Goal: Task Accomplishment & Management: Use online tool/utility

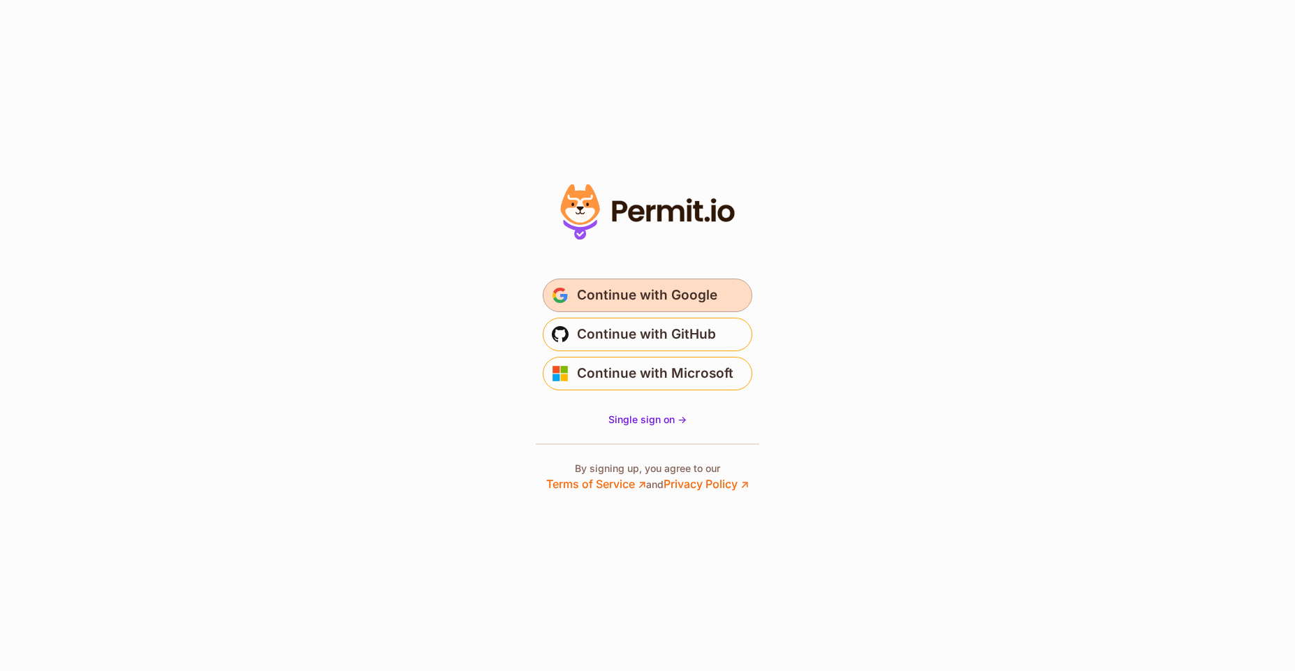
click at [701, 298] on span "Continue with Google" at bounding box center [647, 295] width 140 height 22
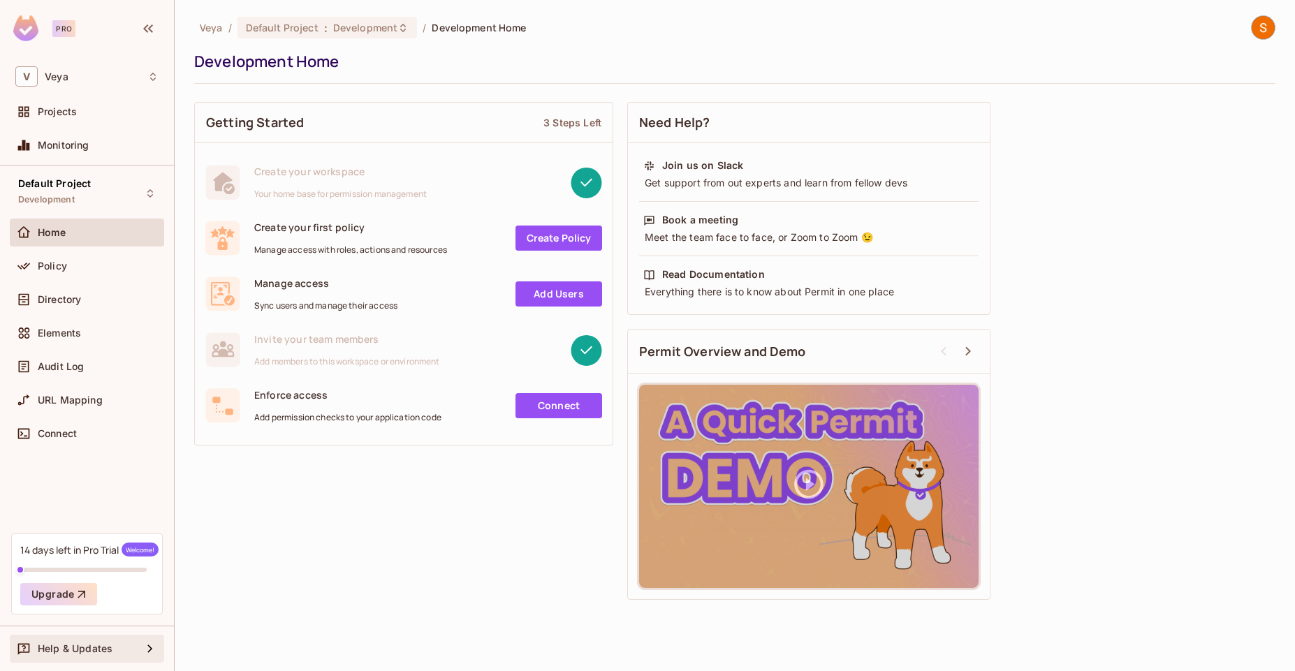
click at [154, 655] on icon at bounding box center [150, 648] width 17 height 17
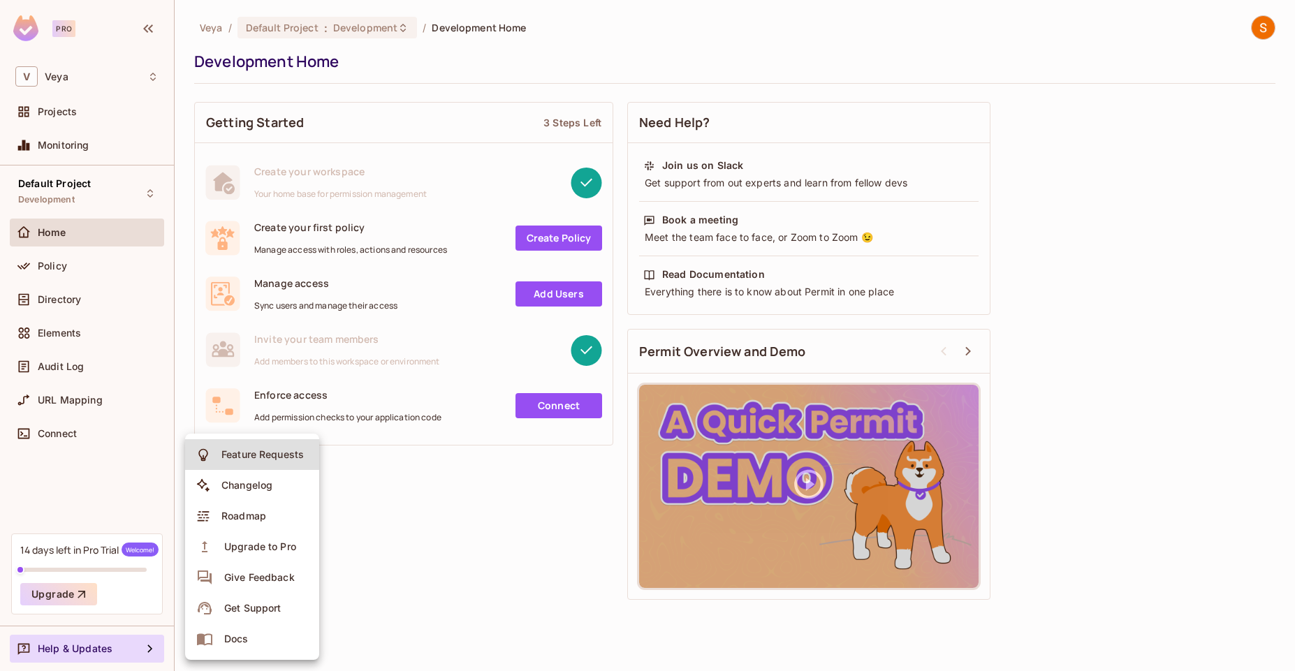
click at [351, 553] on div at bounding box center [647, 335] width 1295 height 671
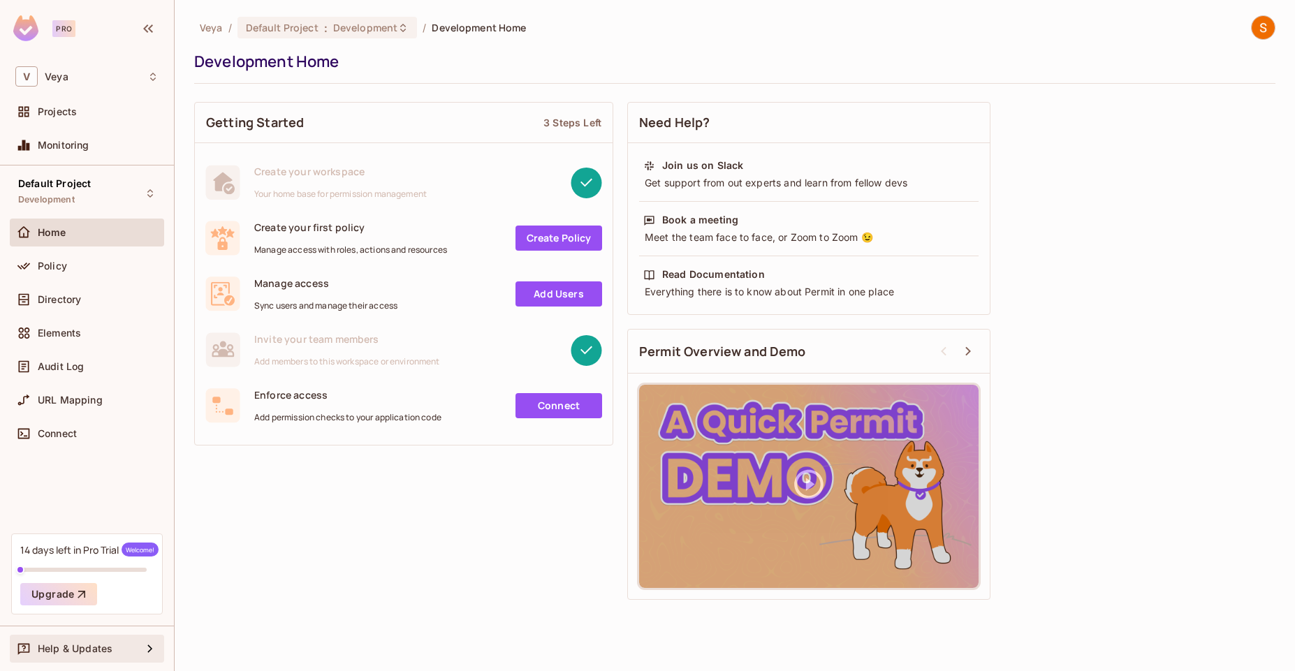
click at [105, 659] on div "Help & Updates" at bounding box center [87, 649] width 154 height 28
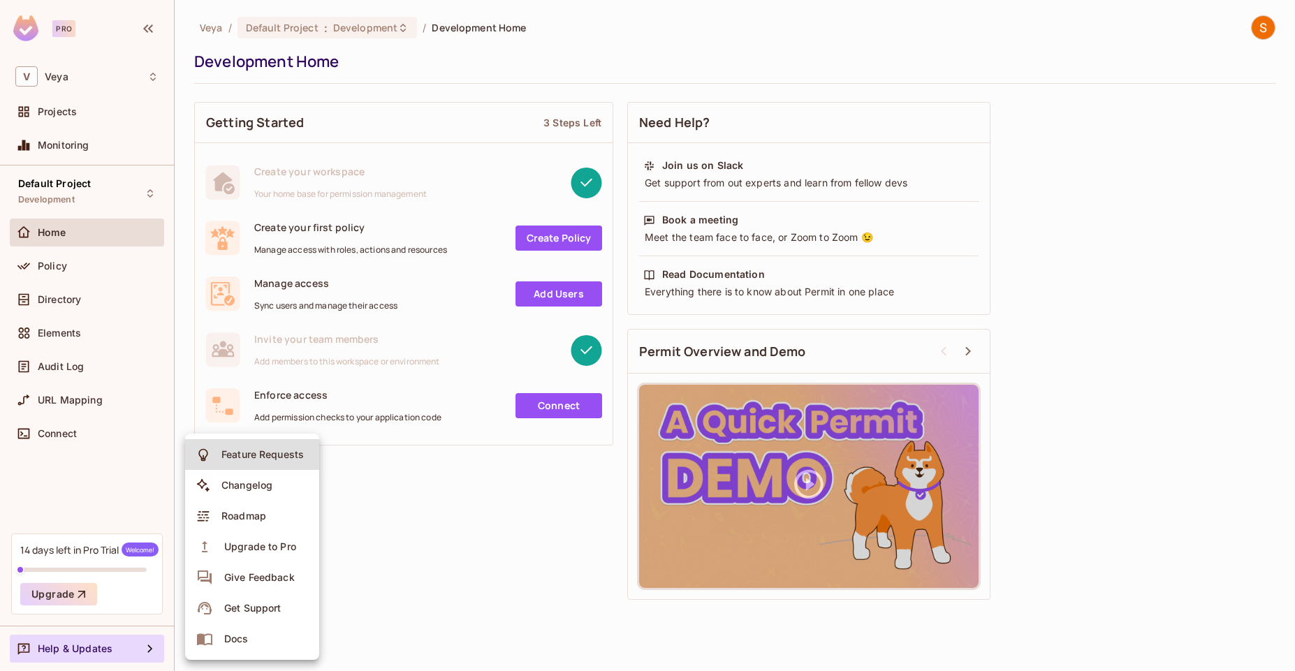
click at [358, 540] on div at bounding box center [647, 335] width 1295 height 671
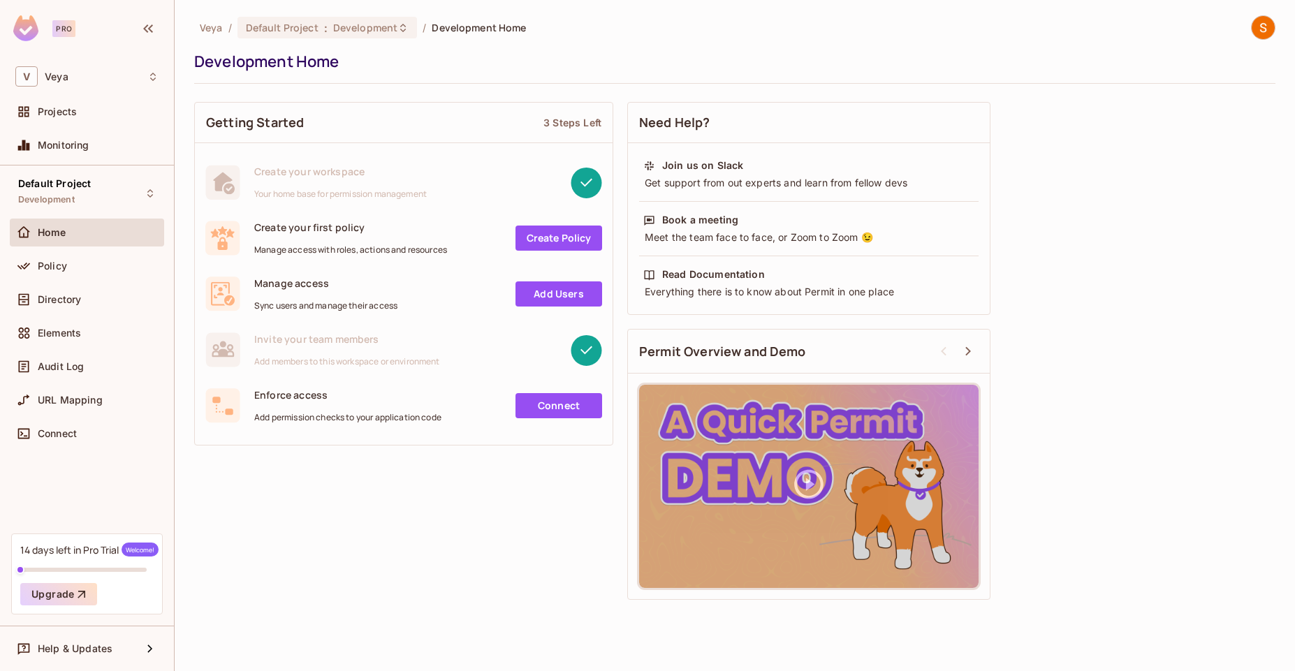
click at [580, 182] on icon at bounding box center [586, 182] width 12 height 8
click at [517, 196] on div at bounding box center [514, 182] width 175 height 31
click at [1263, 32] on img at bounding box center [1262, 27] width 23 height 23
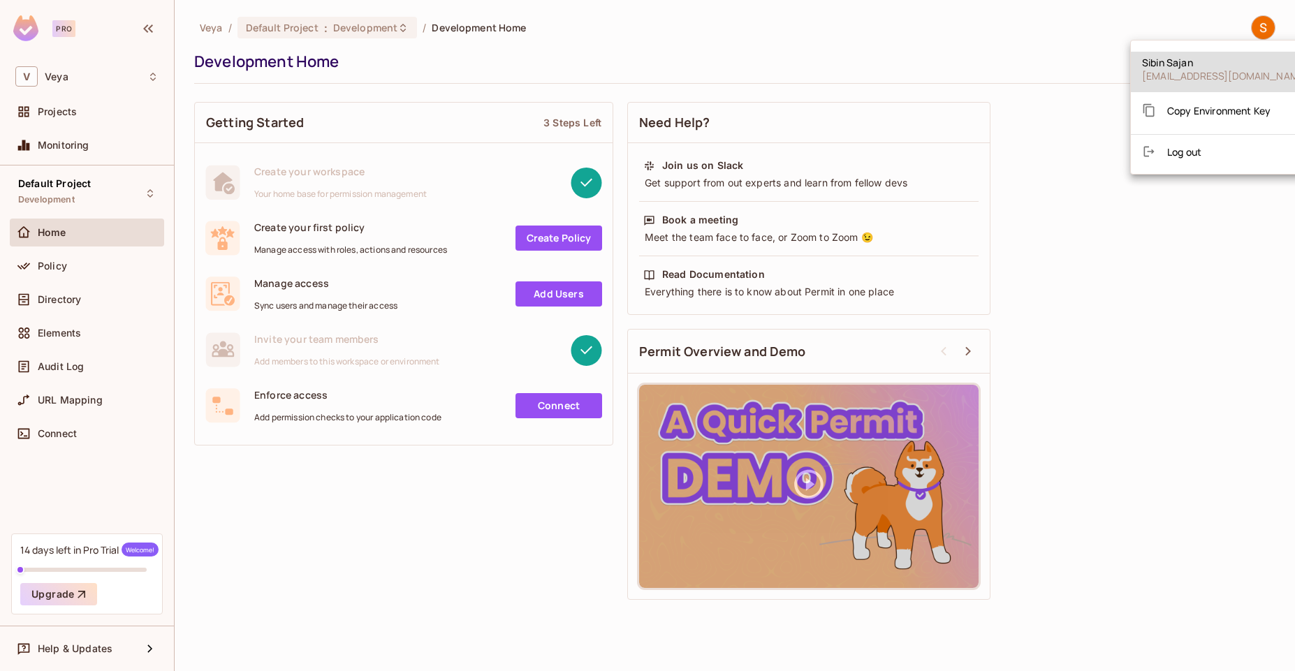
click at [1191, 119] on div "Copy Environment Key" at bounding box center [1206, 110] width 128 height 28
click at [1066, 138] on div at bounding box center [647, 335] width 1295 height 671
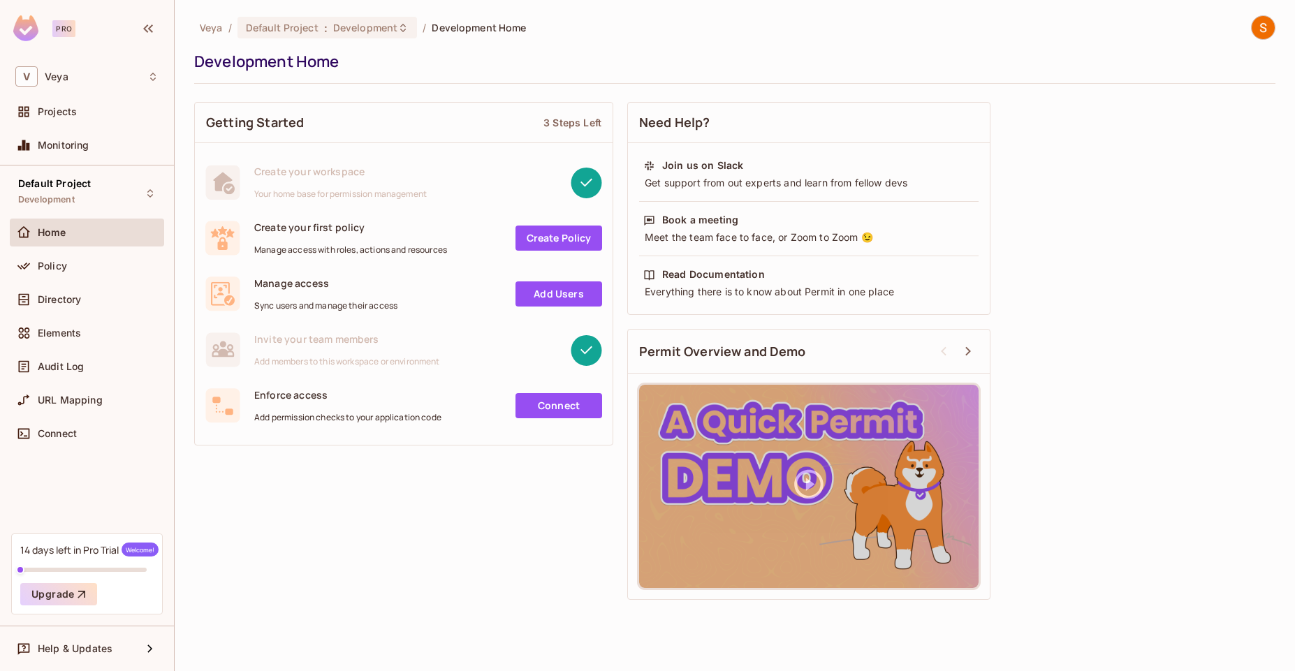
click at [1263, 26] on img at bounding box center [1262, 27] width 23 height 23
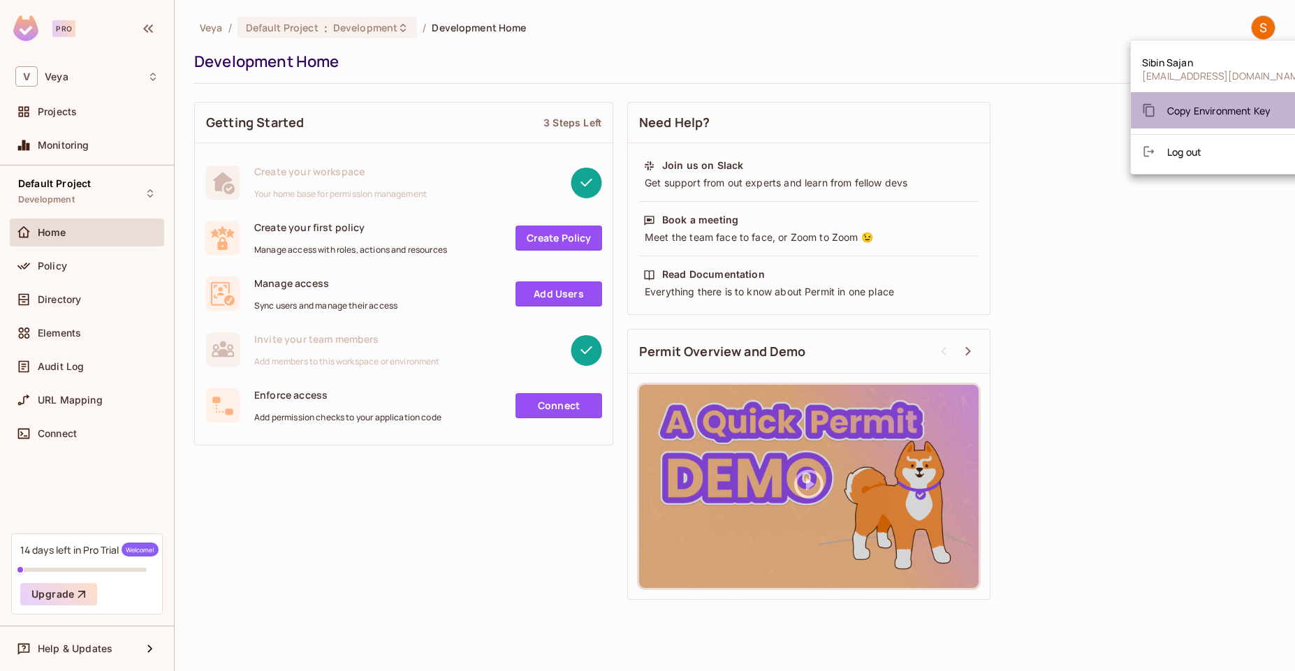
click at [1265, 105] on span "Copy Environment Key" at bounding box center [1218, 110] width 103 height 13
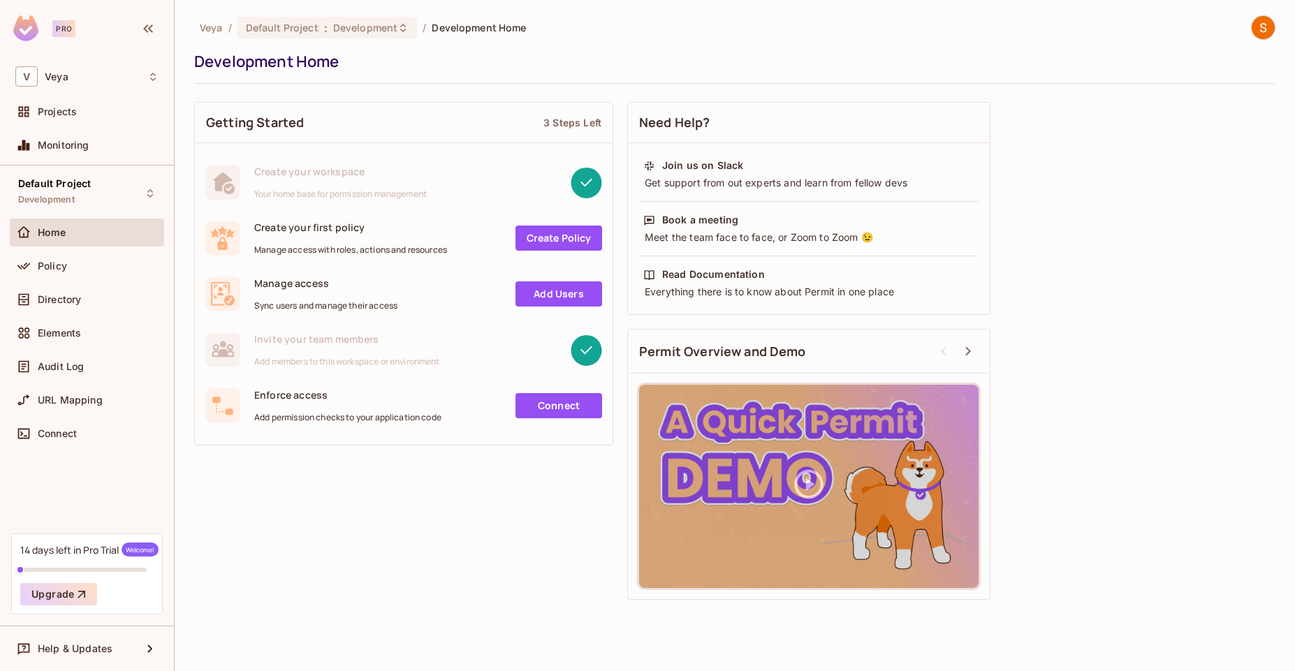
click at [1032, 117] on div "Getting Started 3 Steps Left Create your workspace Your home base for permissio…" at bounding box center [734, 351] width 1081 height 512
click at [702, 45] on div "Veya / Default Project : Development / Development Home Development Home" at bounding box center [734, 49] width 1081 height 68
click at [133, 81] on div "V Veya" at bounding box center [86, 76] width 143 height 20
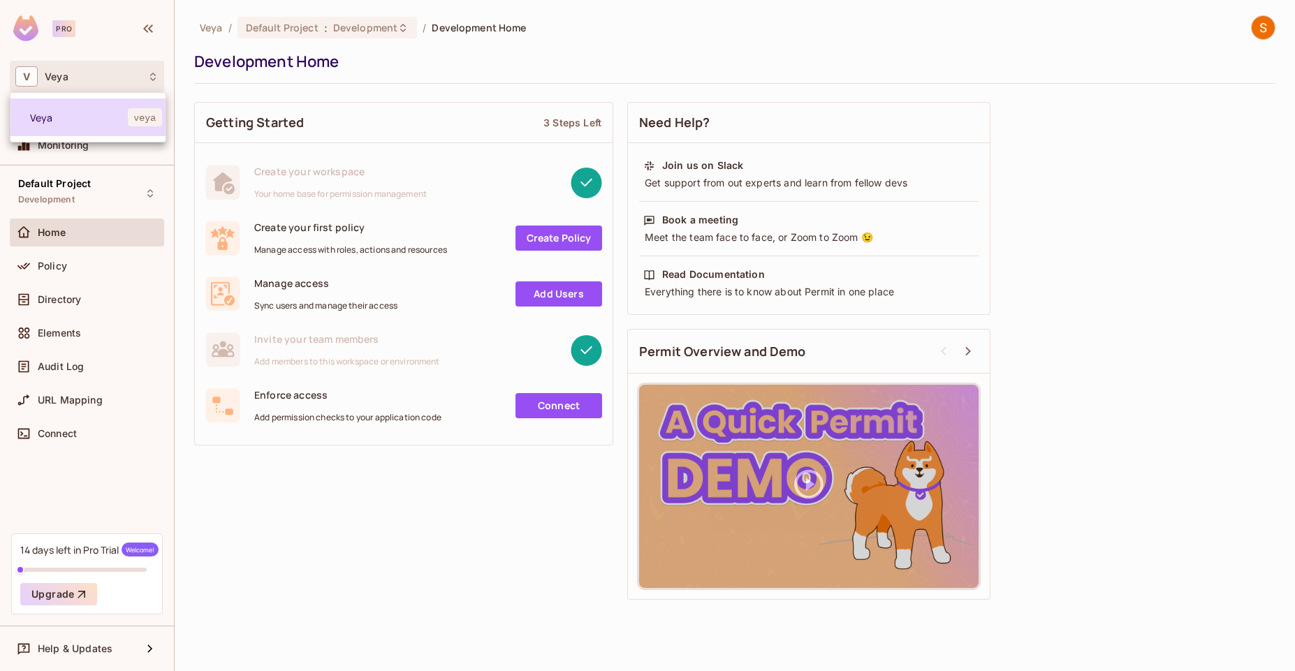
click at [117, 112] on span "Veya" at bounding box center [79, 117] width 98 height 13
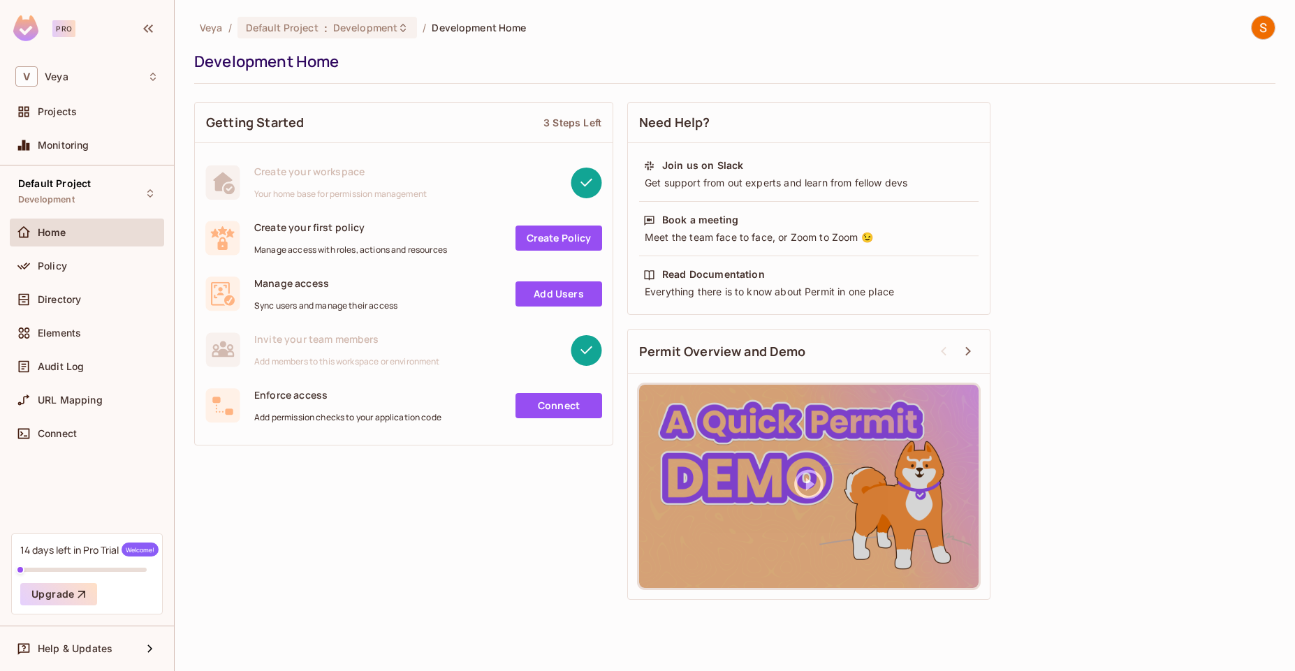
click at [538, 236] on link "Create Policy" at bounding box center [558, 238] width 87 height 25
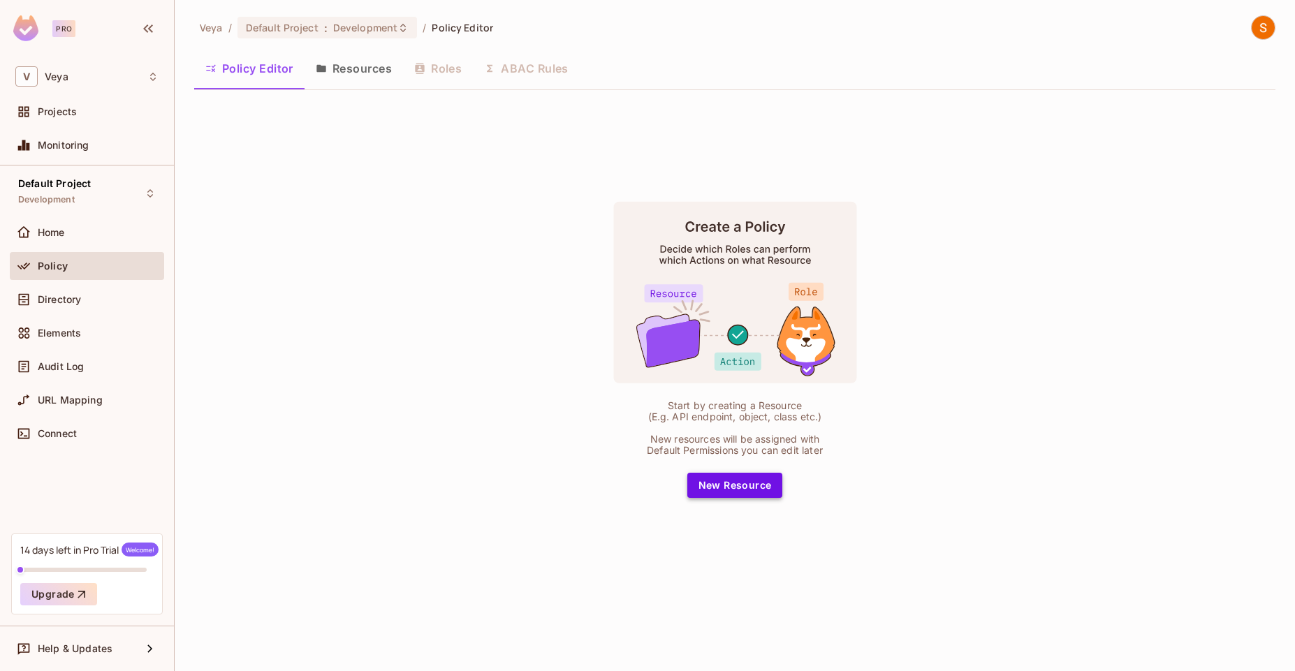
click at [770, 487] on button "New Resource" at bounding box center [735, 485] width 96 height 25
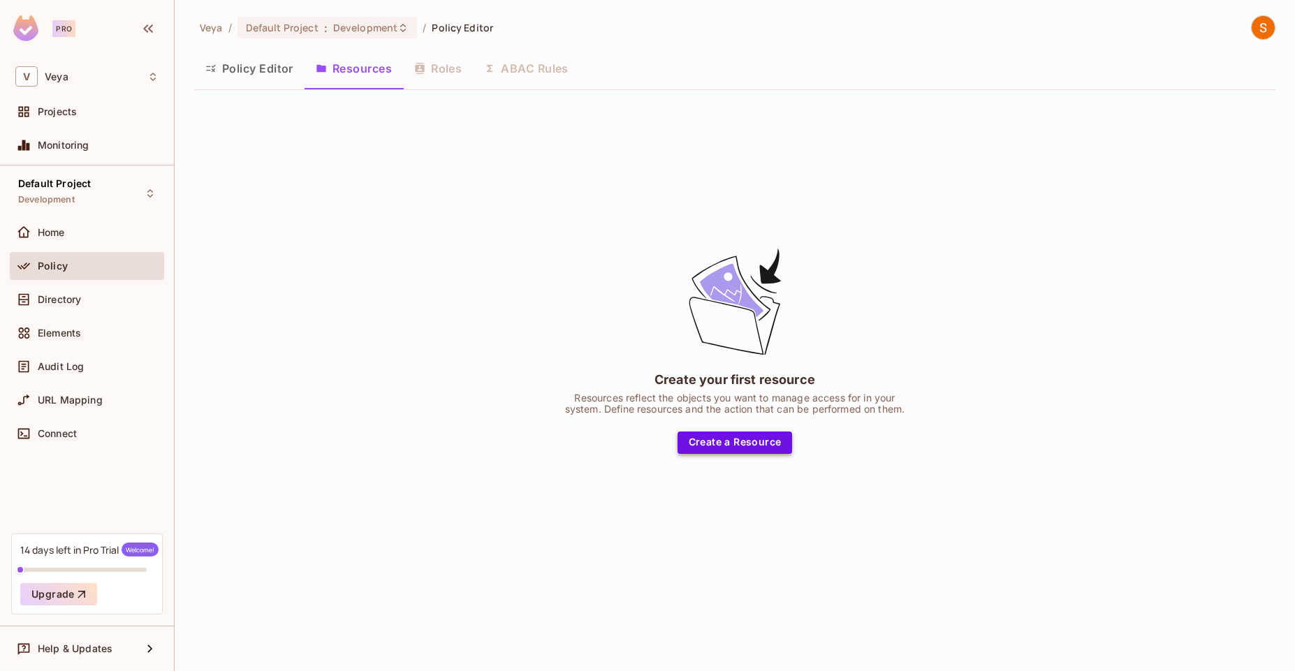
click at [749, 439] on button "Create a Resource" at bounding box center [734, 443] width 115 height 22
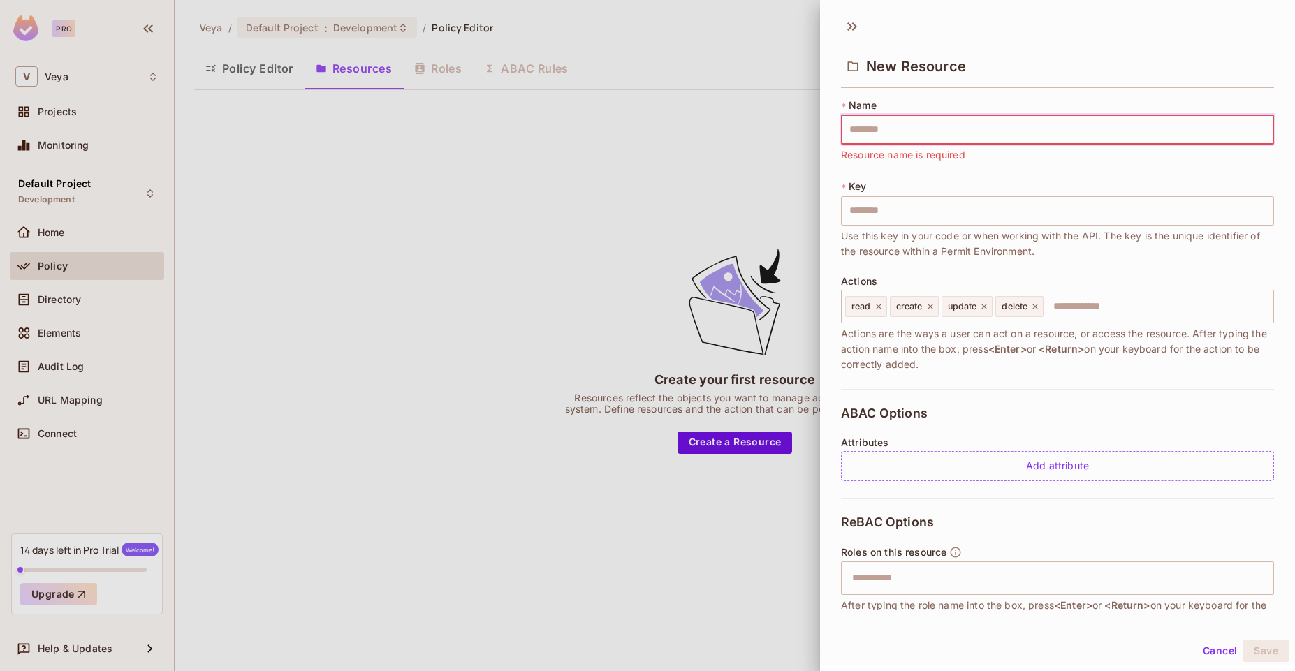
click at [1031, 177] on div "* Name ​ Resource name is required * Key ​ Use this key in your code or when wo…" at bounding box center [1057, 243] width 433 height 290
click at [928, 214] on input "text" at bounding box center [1057, 210] width 433 height 29
